Goal: Task Accomplishment & Management: Use online tool/utility

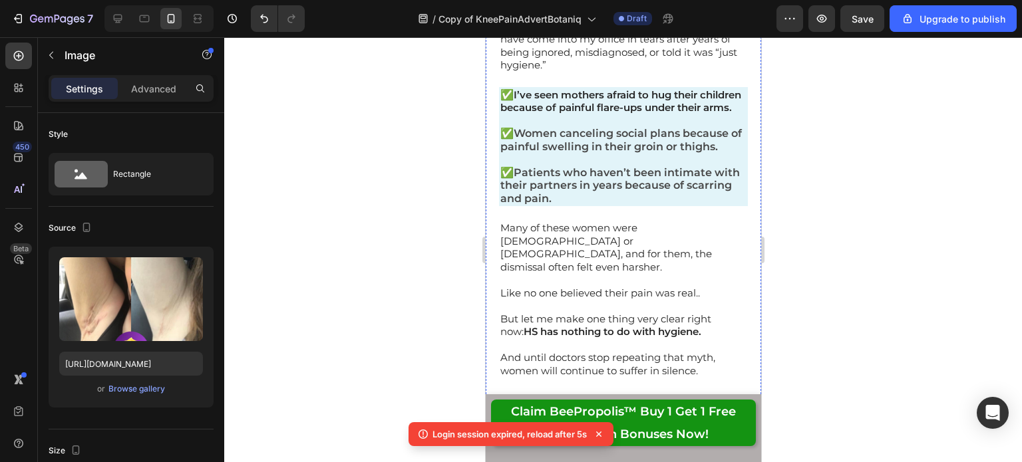
scroll to position [982, 0]
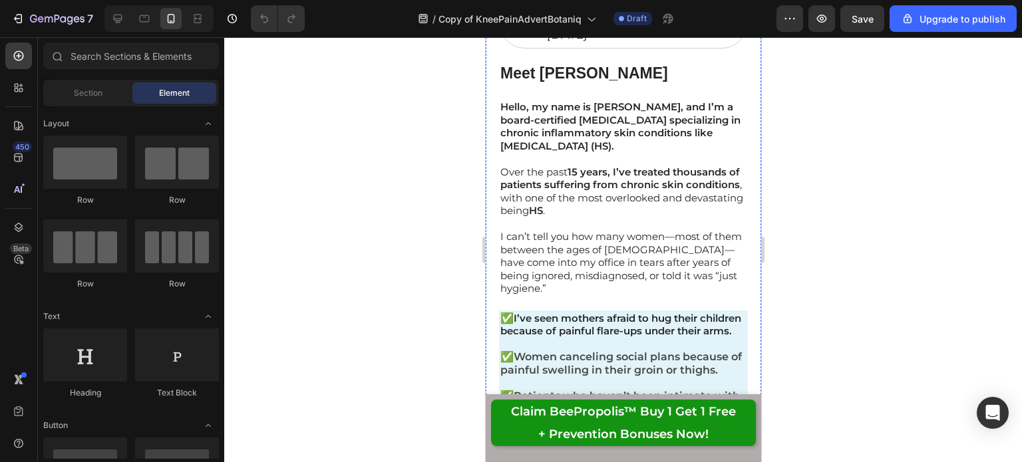
scroll to position [843, 0]
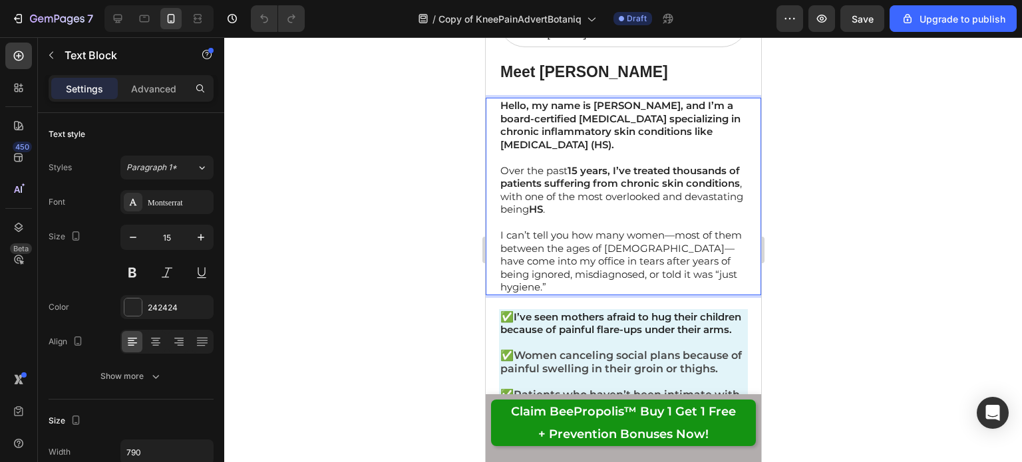
click at [583, 271] on p "I can’t tell you how many women—most of them between the ages of [DEMOGRAPHIC_D…" at bounding box center [622, 261] width 246 height 65
click at [642, 276] on p "I can’t tell you how many women—most of them between the ages of [DEMOGRAPHIC_D…" at bounding box center [622, 261] width 246 height 65
drag, startPoint x: 664, startPoint y: 257, endPoint x: 689, endPoint y: 271, distance: 28.6
click at [689, 271] on p "I can’t tell you how many women—most of them between the ages of 30 and 65—have…" at bounding box center [622, 261] width 246 height 65
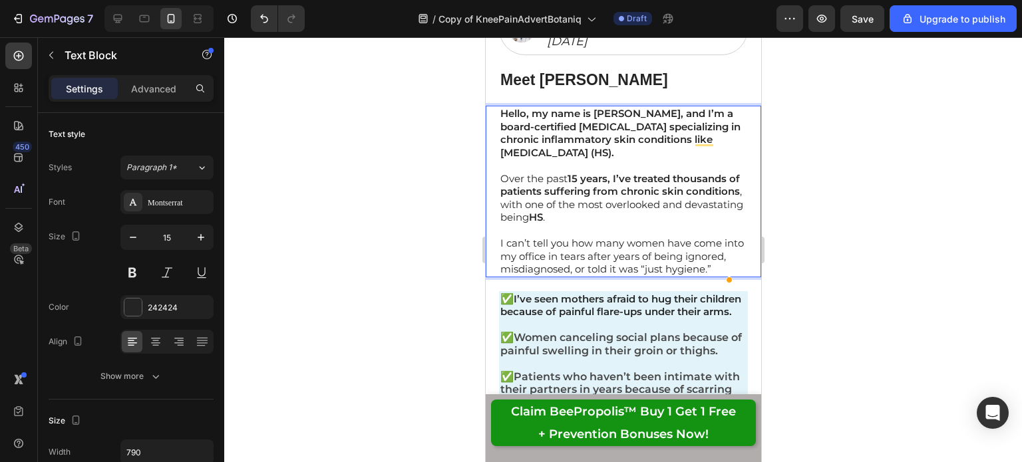
scroll to position [818, 0]
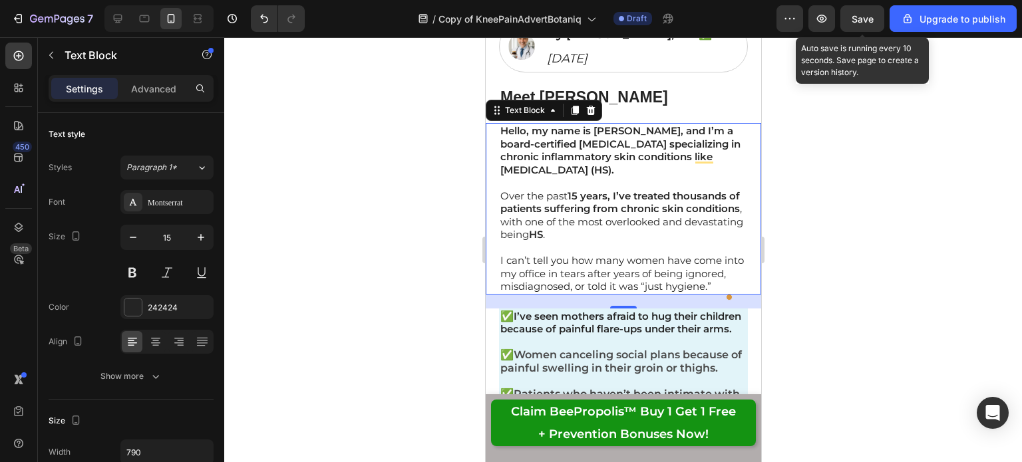
click at [873, 19] on span "Save" at bounding box center [862, 18] width 22 height 11
click at [872, 26] on button "Save" at bounding box center [862, 18] width 44 height 27
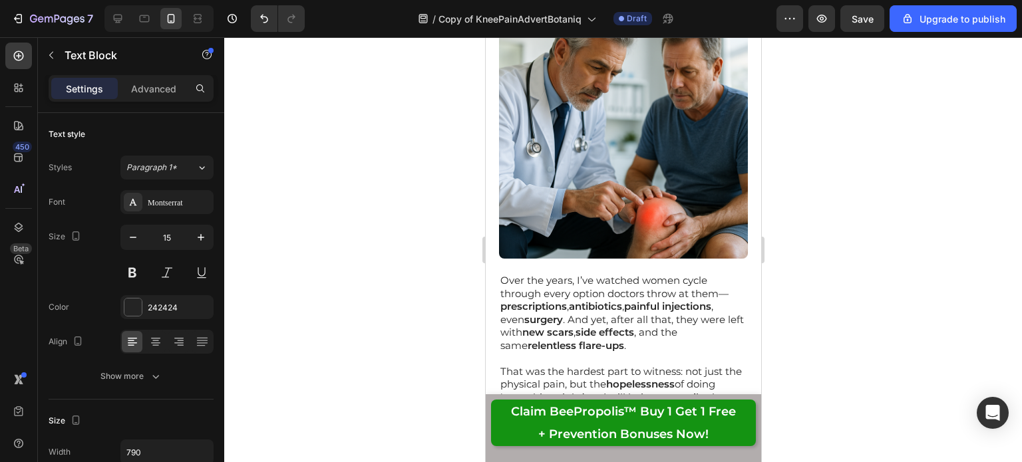
scroll to position [1519, 0]
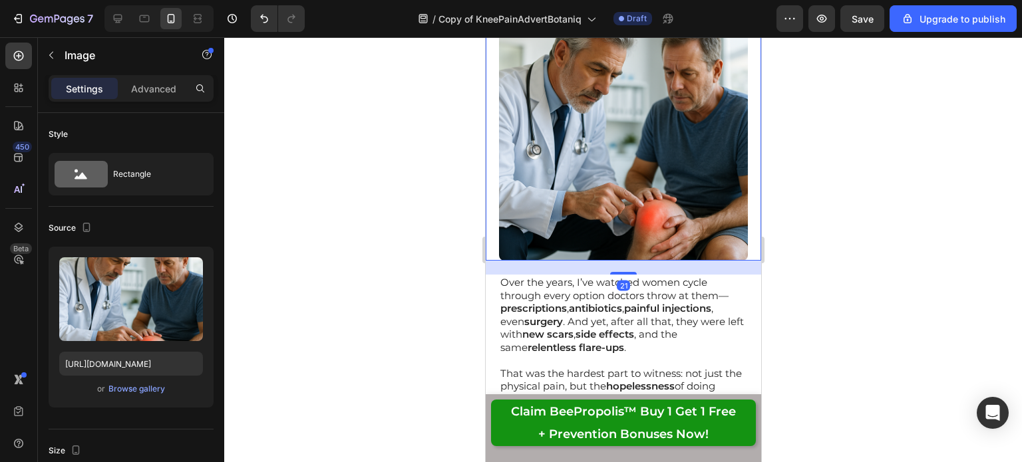
click at [104, 318] on input "file" at bounding box center [131, 321] width 92 height 23
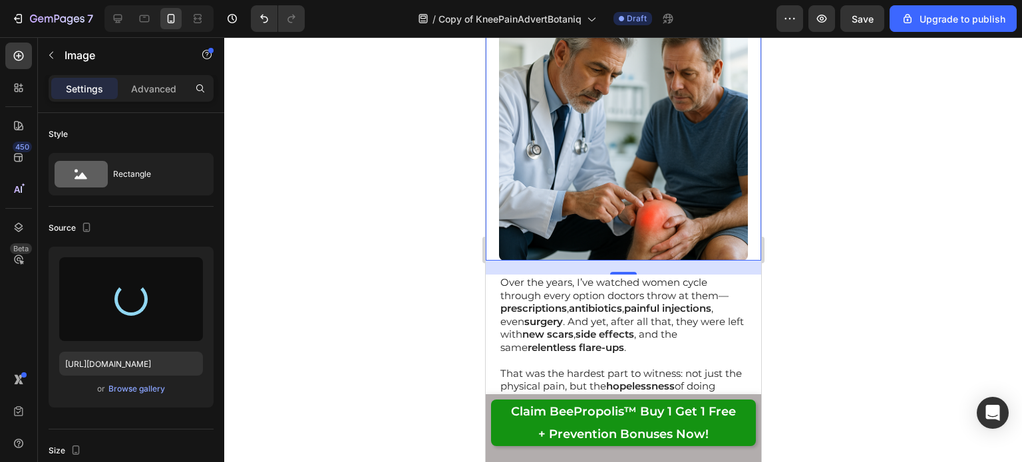
type input "https://cdn.shopify.com/s/files/1/0636/1599/2006/files/gempages_522390663921140…"
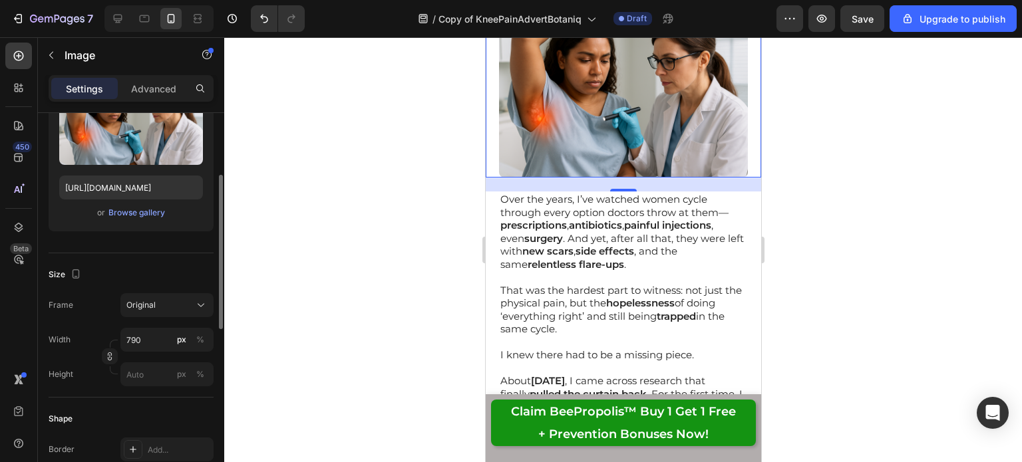
scroll to position [165, 0]
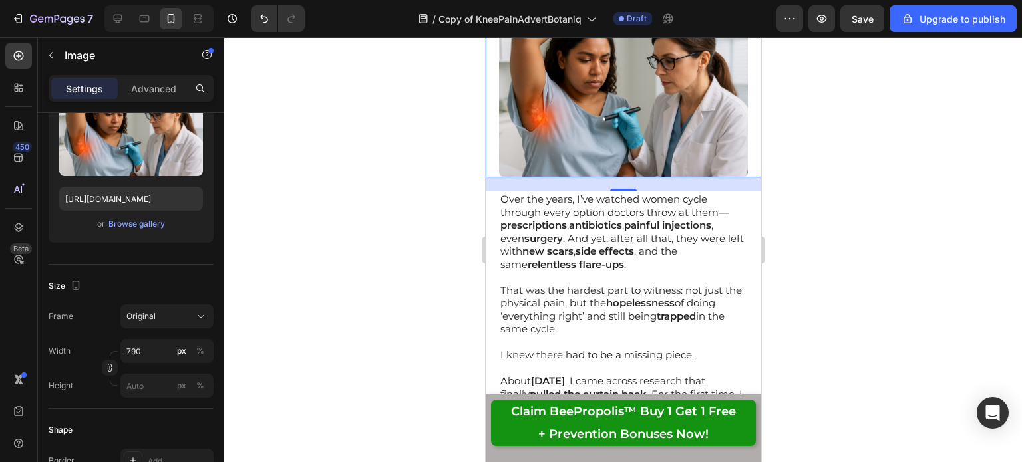
click at [160, 321] on div "Original" at bounding box center [158, 317] width 65 height 12
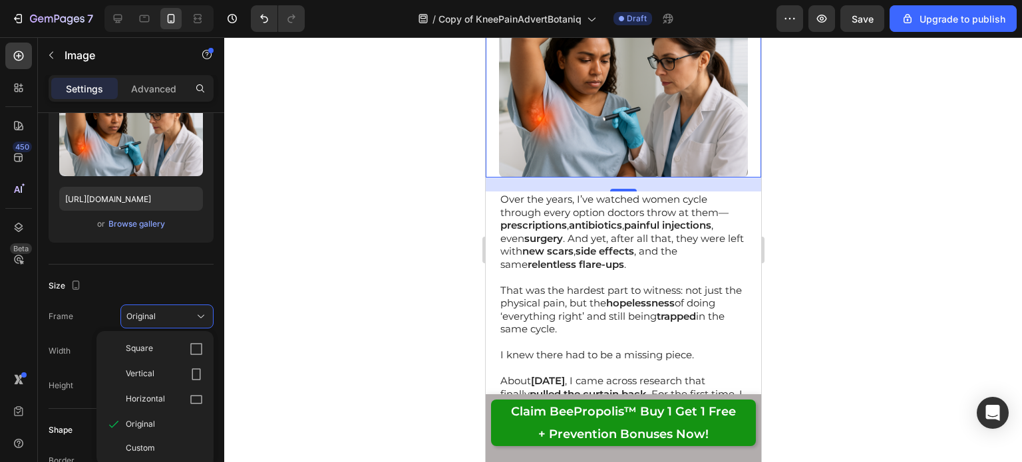
click at [176, 345] on div "Square" at bounding box center [164, 349] width 77 height 13
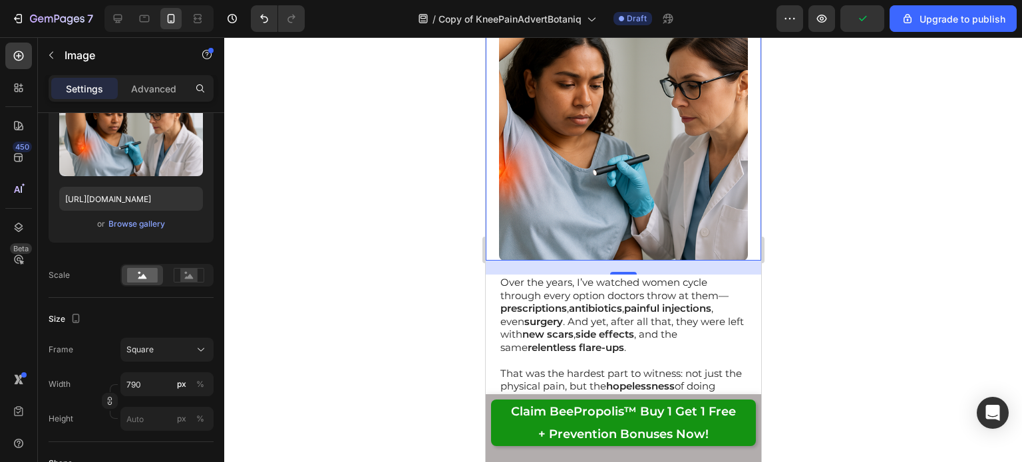
click at [156, 348] on div "Square" at bounding box center [158, 350] width 65 height 12
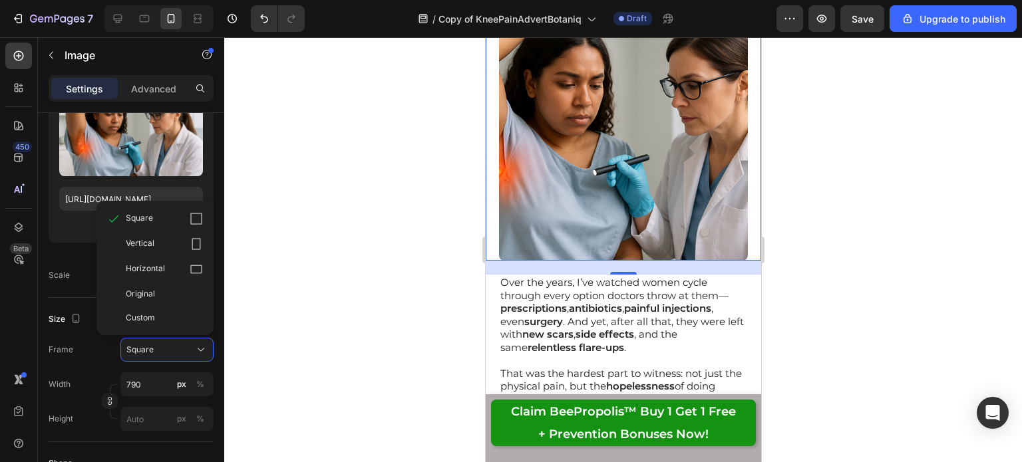
click at [160, 289] on div "Original" at bounding box center [164, 294] width 77 height 12
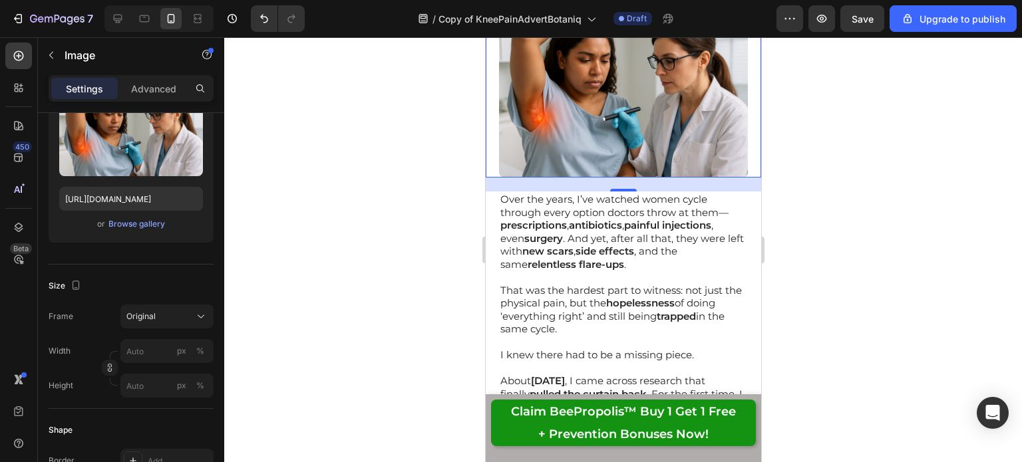
click at [845, 182] on div at bounding box center [622, 249] width 797 height 425
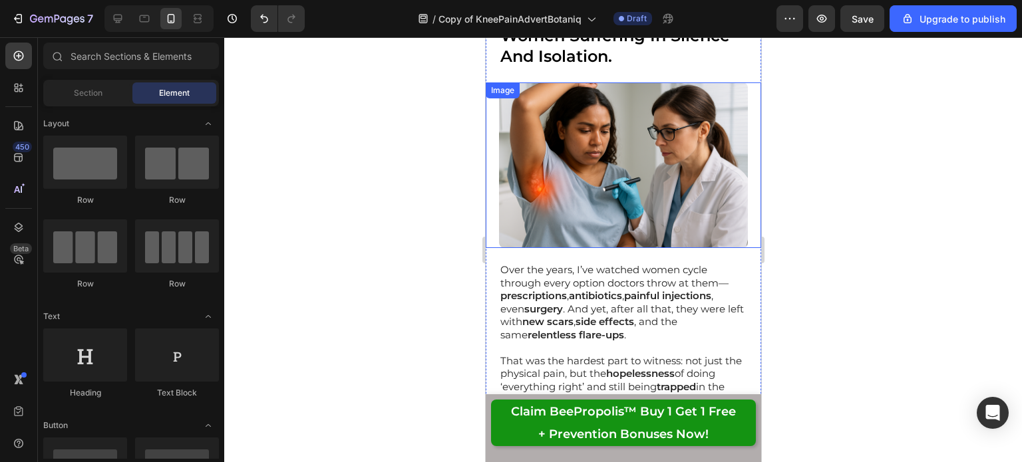
scroll to position [1466, 0]
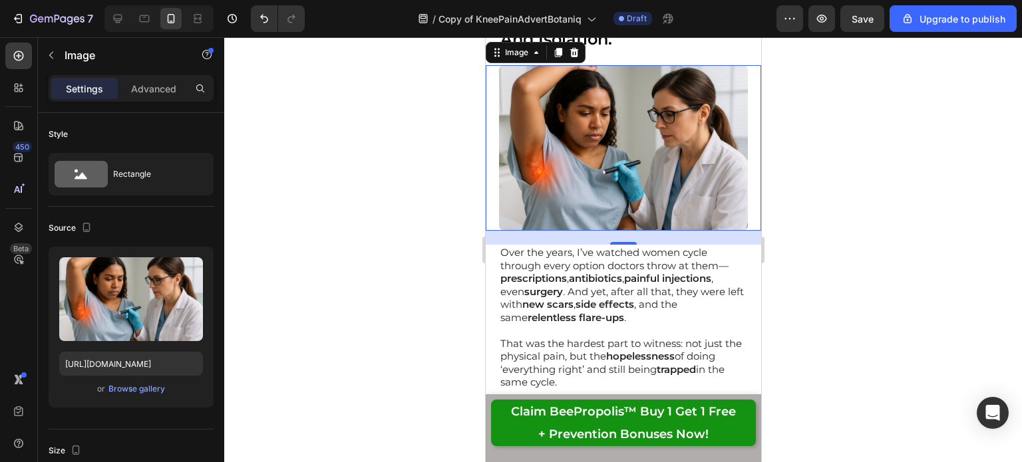
click at [136, 319] on input "file" at bounding box center [131, 321] width 92 height 23
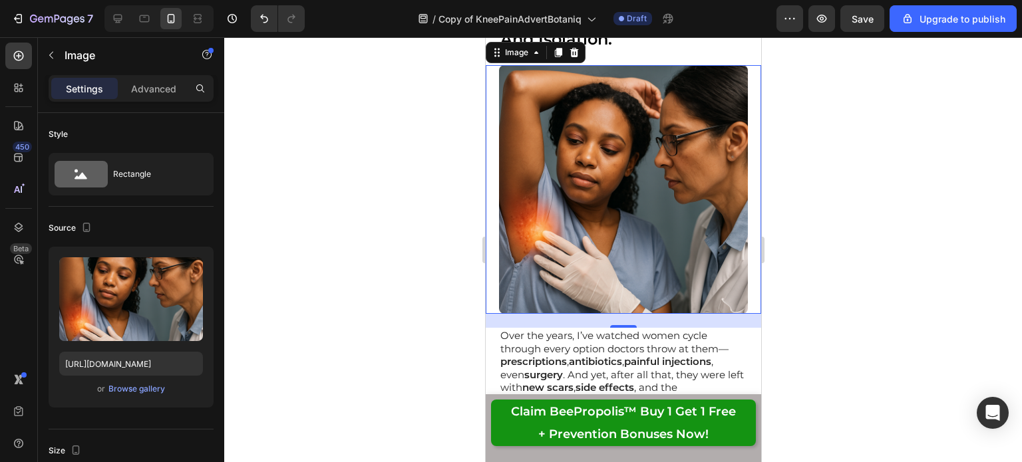
click at [122, 392] on div "Browse gallery" at bounding box center [136, 389] width 57 height 12
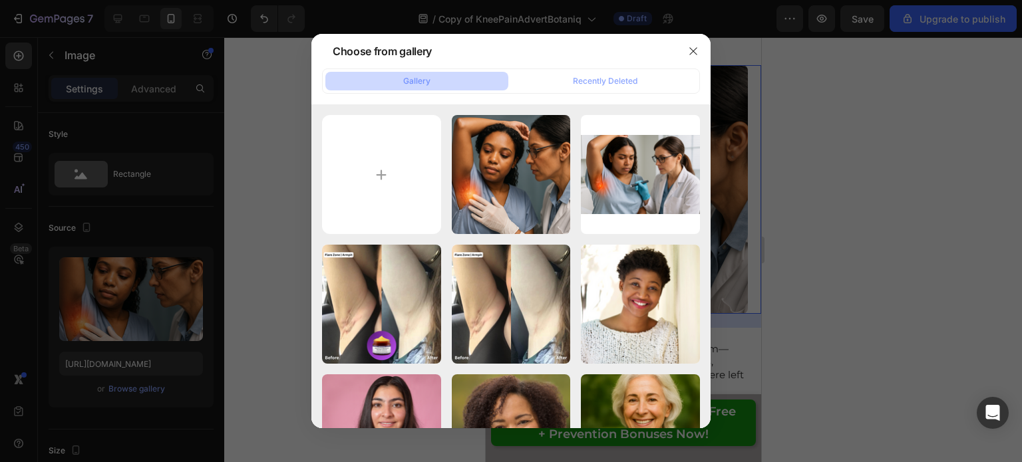
click at [0, 0] on div "ChatGPT Image Aug 26,...PM.png 2595.84 kb" at bounding box center [0, 0] width 0 height 0
type input "https://cdn.shopify.com/s/files/1/0636/1599/2006/files/gempages_522390663921140…"
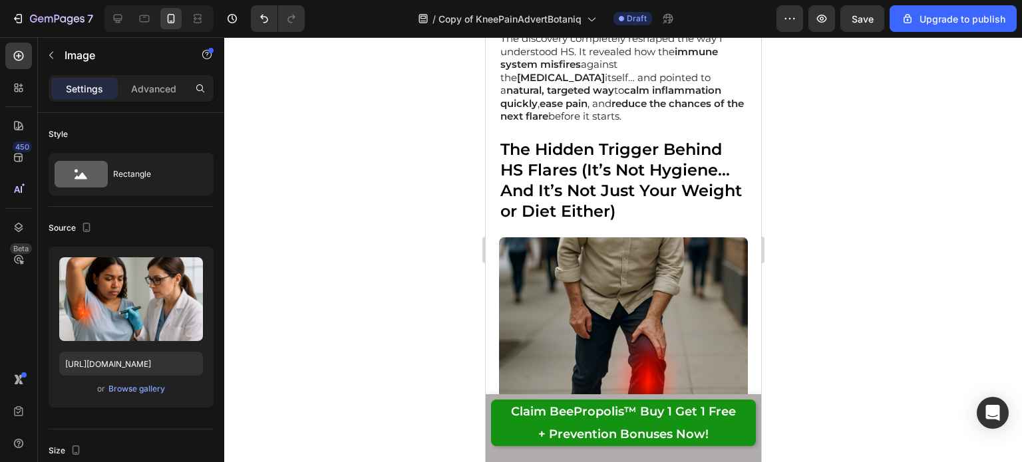
scroll to position [1941, 0]
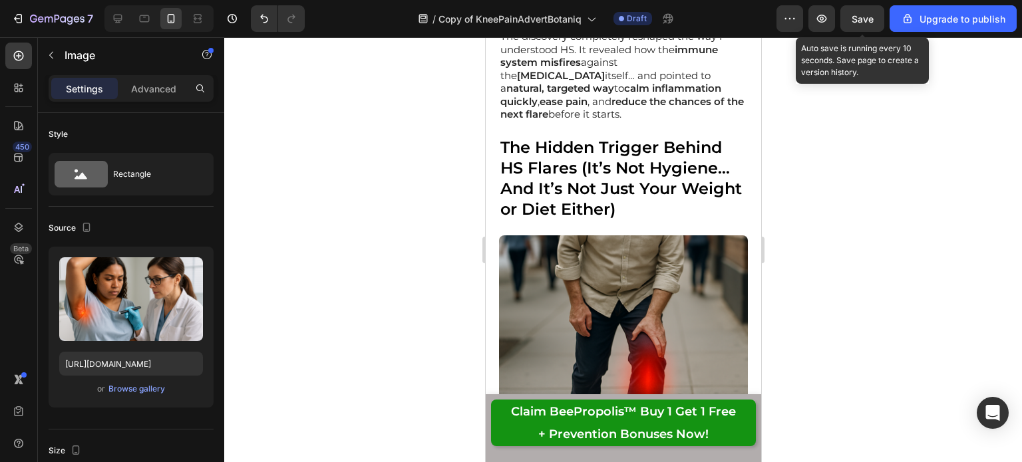
click at [867, 21] on span "Save" at bounding box center [862, 18] width 22 height 11
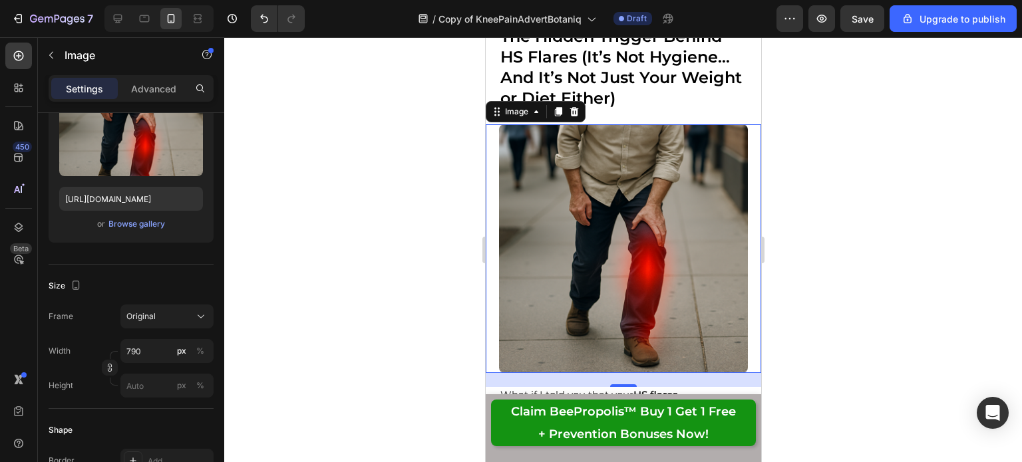
scroll to position [2120, 0]
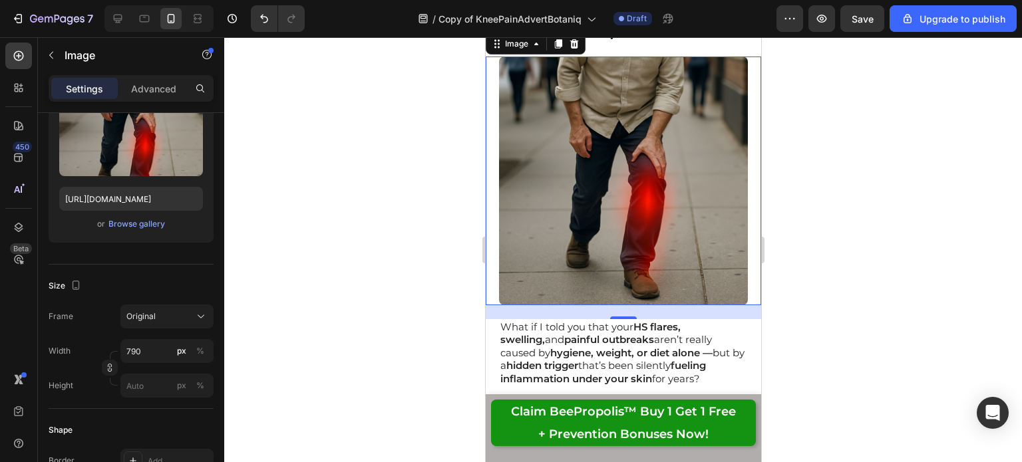
click at [134, 145] on input "file" at bounding box center [131, 156] width 92 height 23
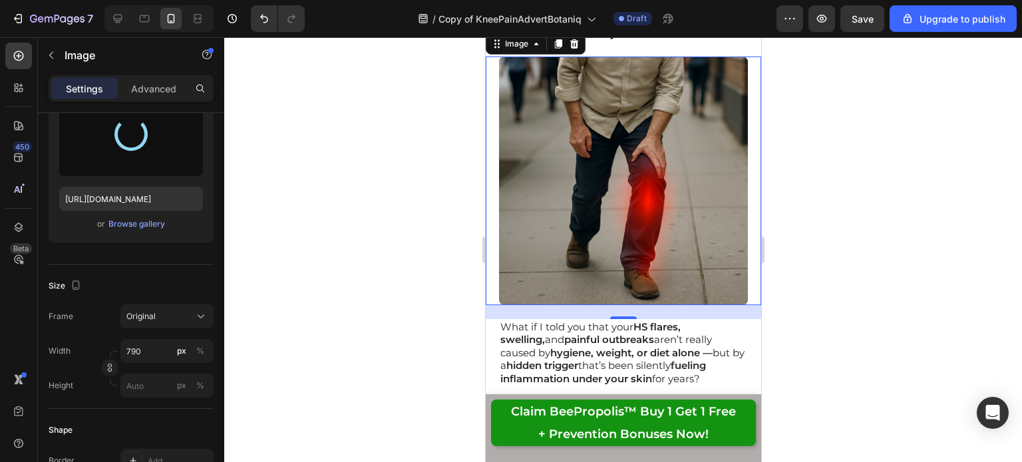
type input "https://cdn.shopify.com/s/files/1/0636/1599/2006/files/gempages_522390663921140…"
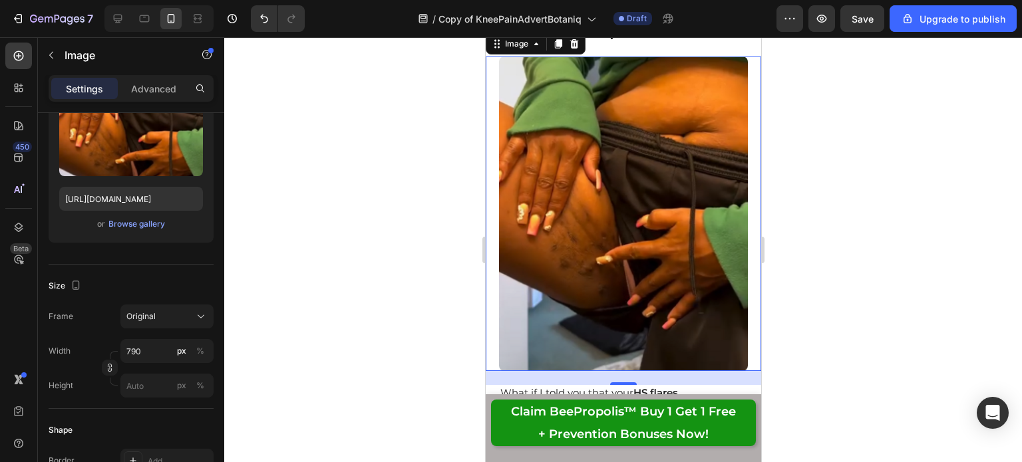
click at [166, 316] on div "Original" at bounding box center [158, 317] width 65 height 12
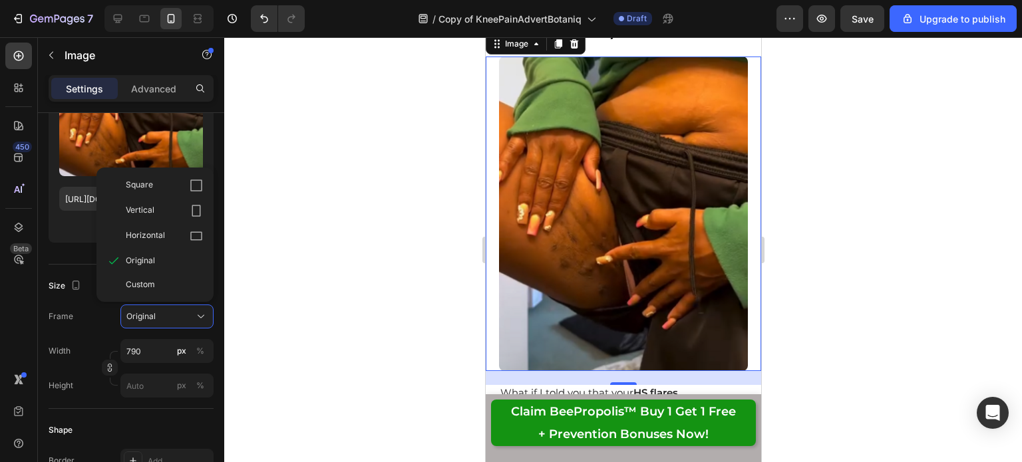
click at [162, 191] on div "Square" at bounding box center [164, 185] width 77 height 13
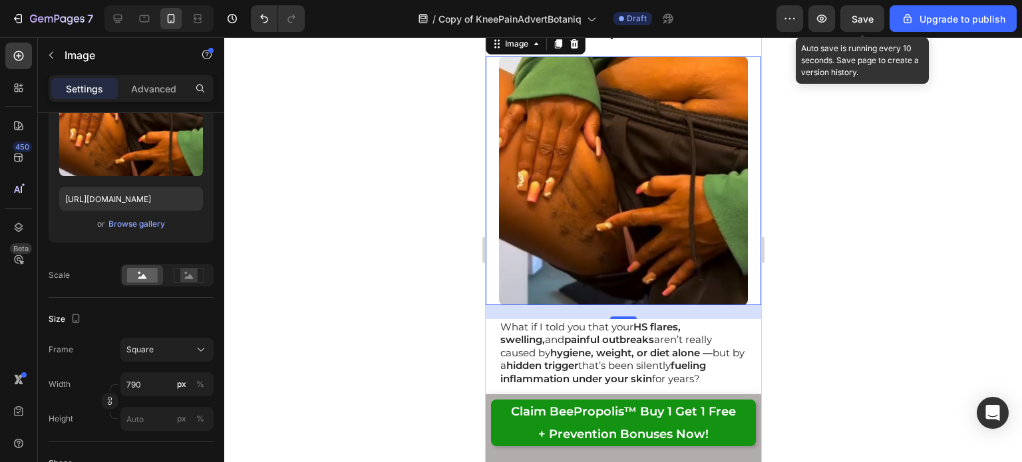
click at [862, 21] on span "Save" at bounding box center [862, 18] width 22 height 11
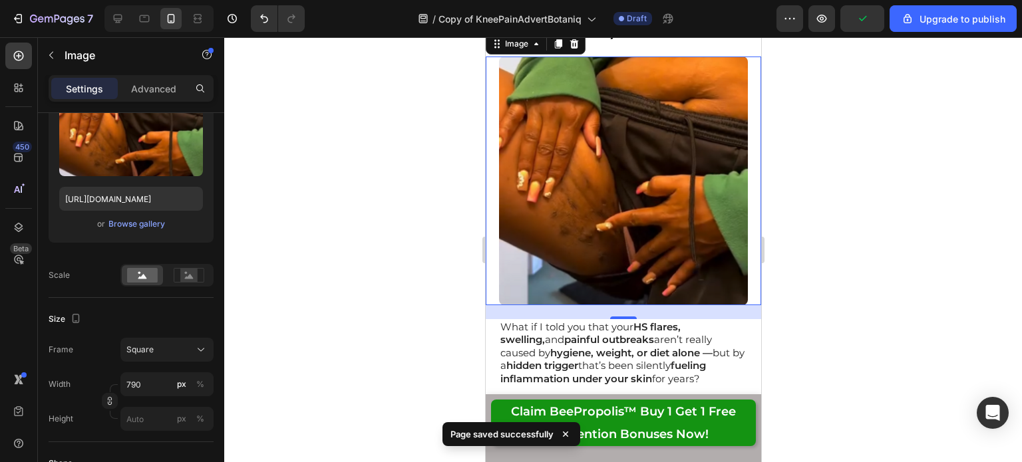
click at [841, 276] on div at bounding box center [622, 249] width 797 height 425
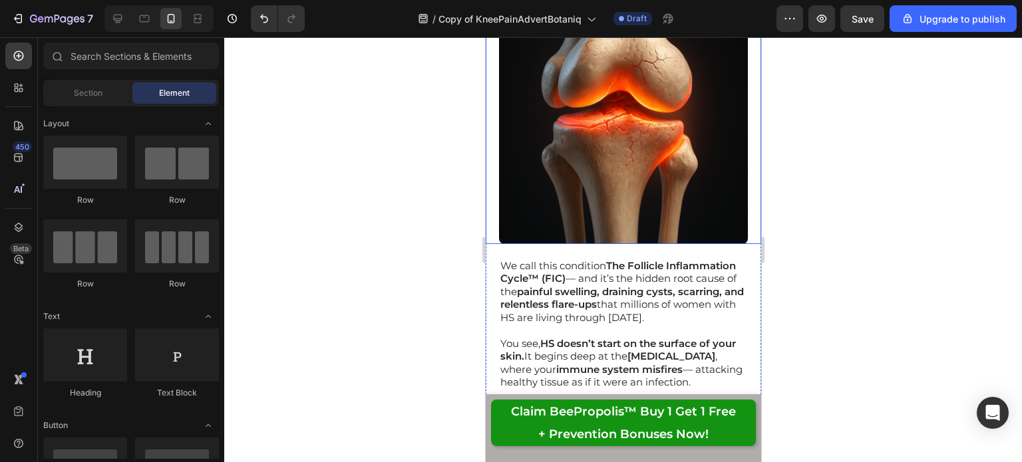
scroll to position [2527, 0]
